Goal: Task Accomplishment & Management: Manage account settings

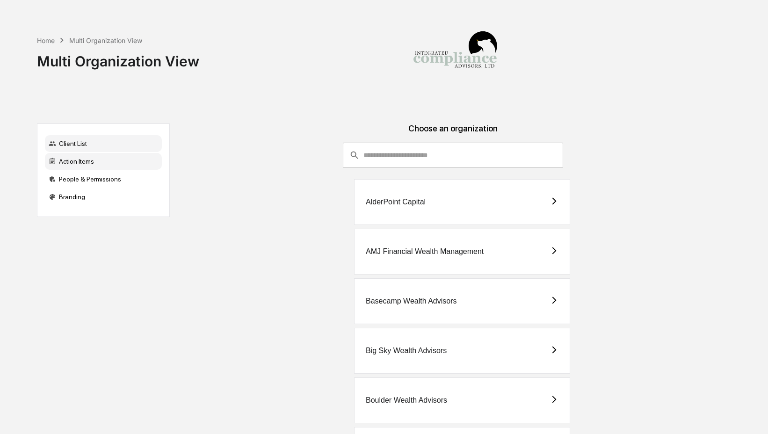
click at [92, 166] on div "Action Items" at bounding box center [103, 161] width 117 height 17
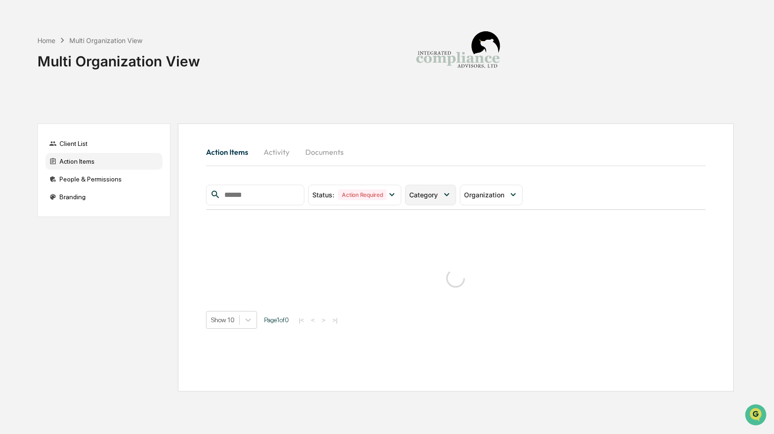
click at [418, 198] on span "Category" at bounding box center [423, 195] width 29 height 8
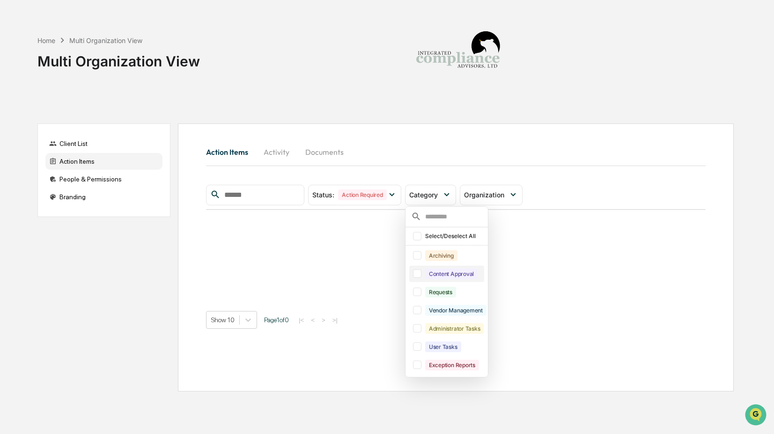
click at [436, 275] on div "Content Approval" at bounding box center [451, 274] width 52 height 11
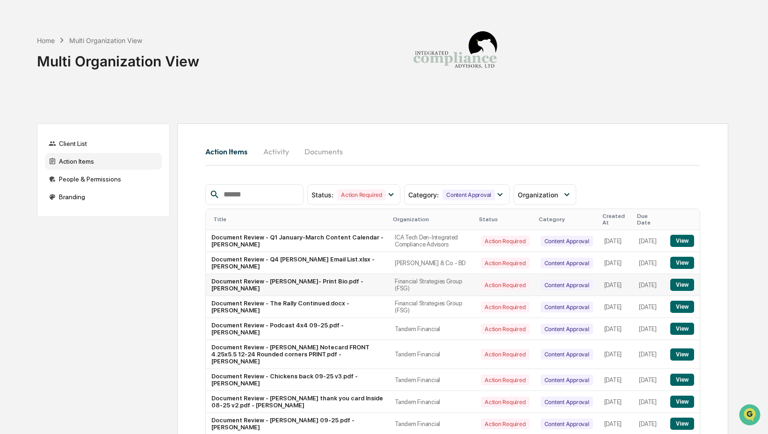
click at [687, 283] on button "View" at bounding box center [683, 285] width 24 height 12
